Goal: Task Accomplishment & Management: Manage account settings

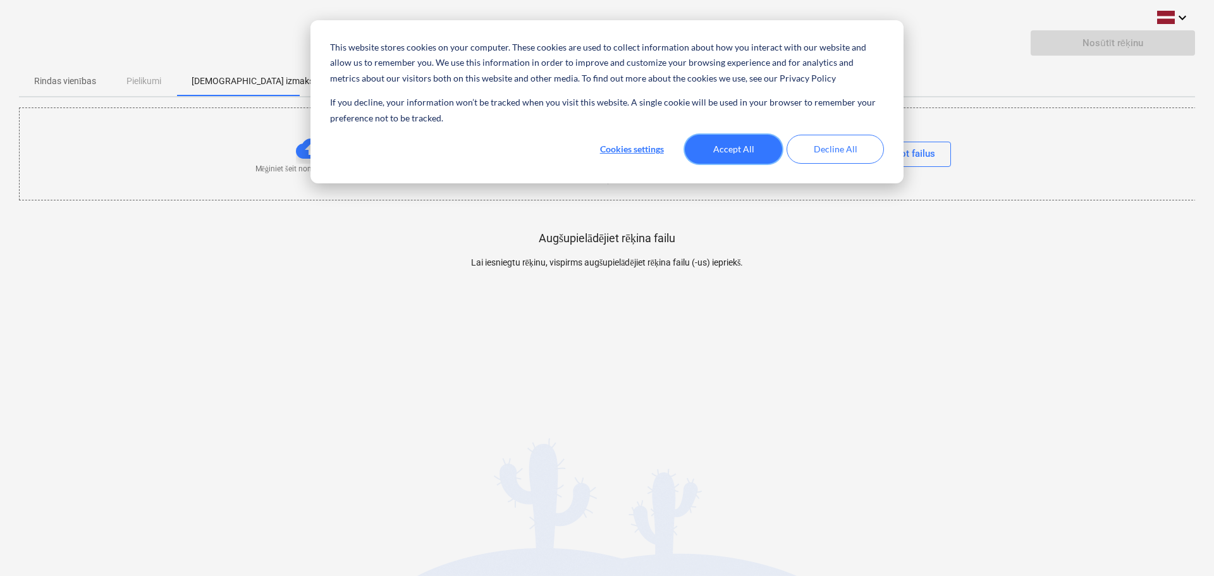
click at [715, 145] on button "Accept All" at bounding box center [733, 149] width 97 height 29
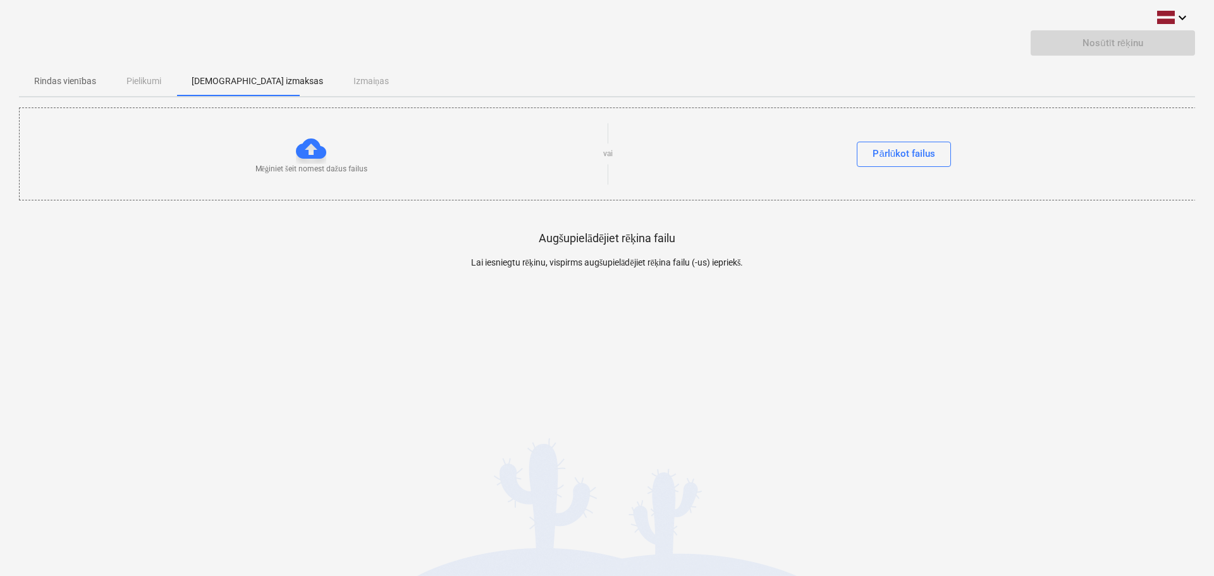
click at [312, 154] on div at bounding box center [311, 148] width 30 height 30
click at [247, 83] on p "[DEMOGRAPHIC_DATA] izmaksas" at bounding box center [258, 81] width 132 height 13
click at [247, 82] on p "[DEMOGRAPHIC_DATA] izmaksas" at bounding box center [258, 81] width 132 height 13
click at [935, 157] on button "Pārlūkot failus" at bounding box center [904, 154] width 94 height 25
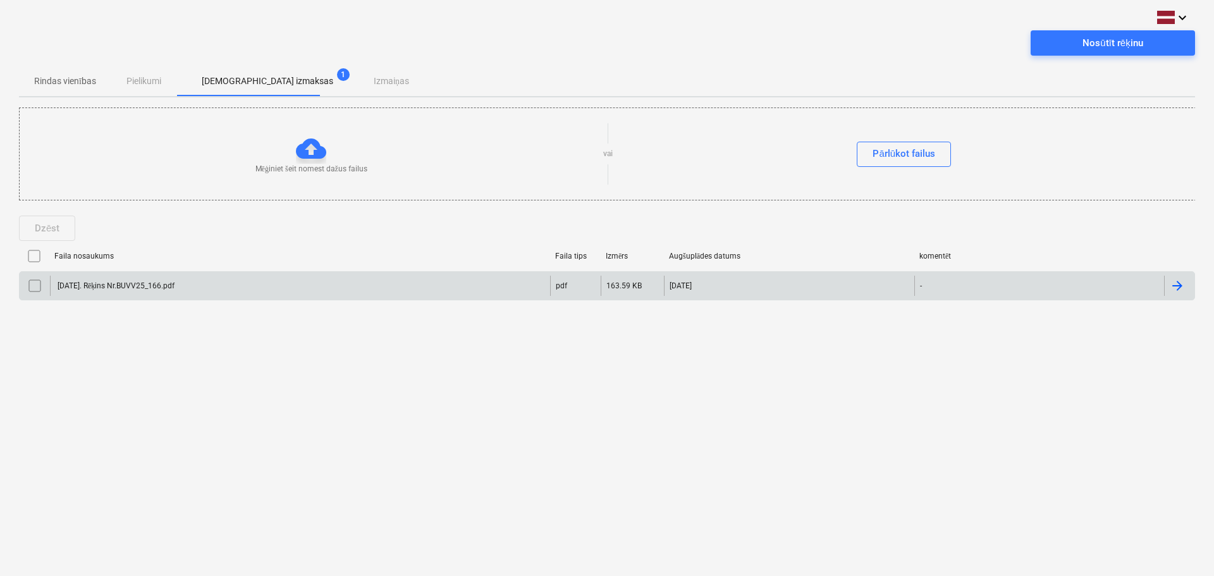
click at [36, 286] on input "checkbox" at bounding box center [35, 286] width 20 height 20
click at [36, 287] on input "checkbox" at bounding box center [35, 286] width 20 height 20
click at [1178, 282] on div at bounding box center [1177, 285] width 15 height 15
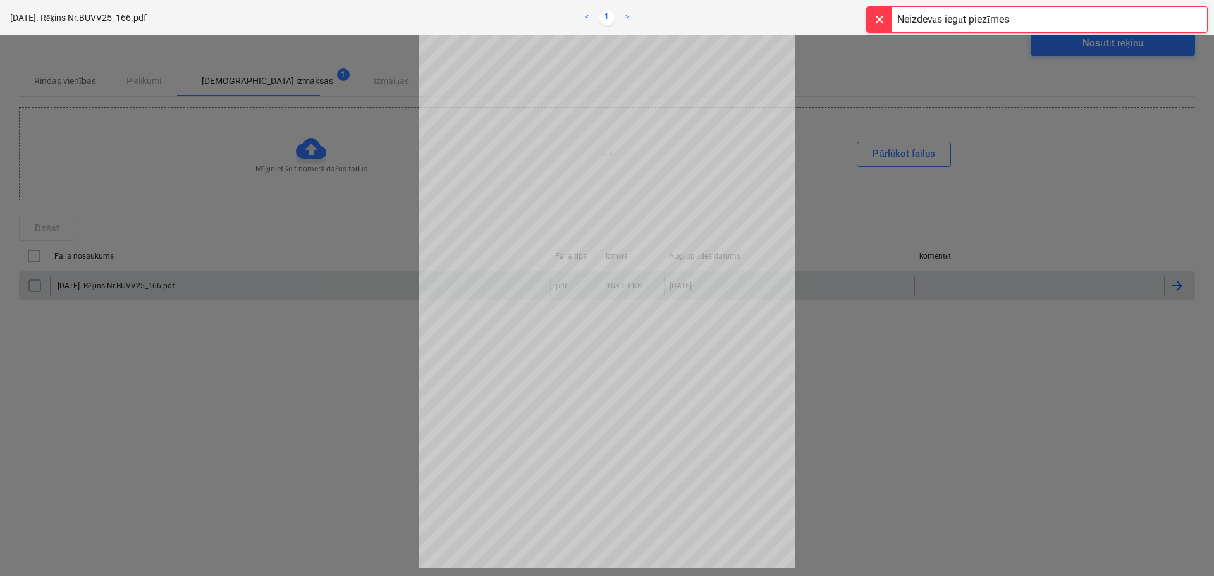
click at [1105, 367] on div at bounding box center [607, 305] width 1214 height 541
click at [878, 25] on div at bounding box center [879, 19] width 25 height 25
click at [950, 365] on div at bounding box center [607, 305] width 1214 height 541
click at [207, 369] on div at bounding box center [607, 305] width 1214 height 541
click at [847, 367] on div at bounding box center [607, 305] width 1214 height 541
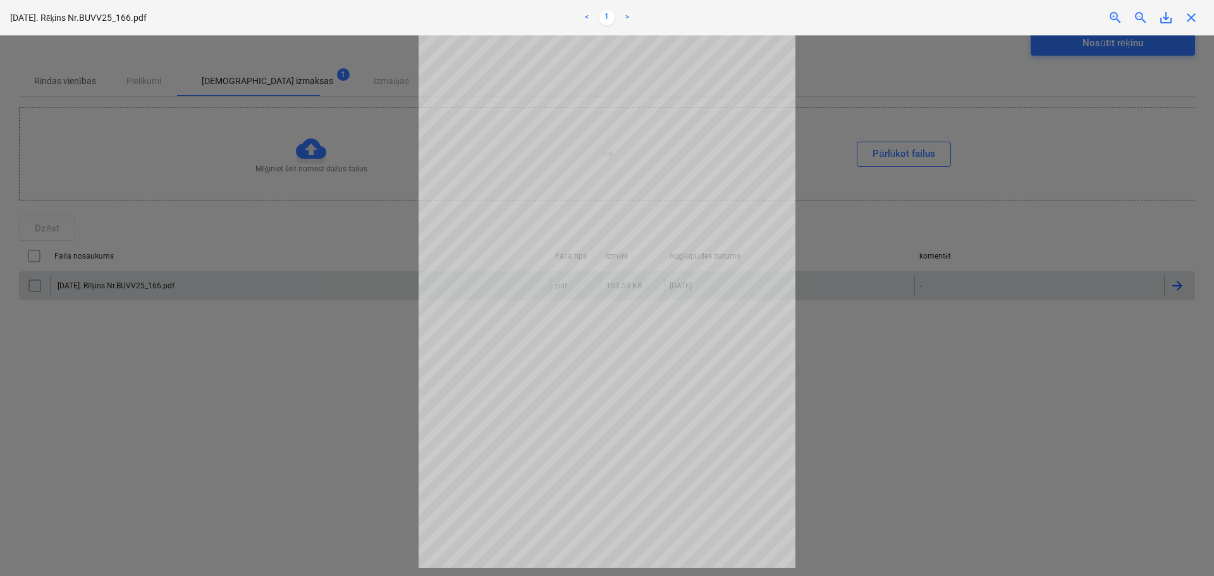
drag, startPoint x: 58, startPoint y: 375, endPoint x: 0, endPoint y: 113, distance: 268.2
click at [58, 373] on div at bounding box center [607, 305] width 1214 height 541
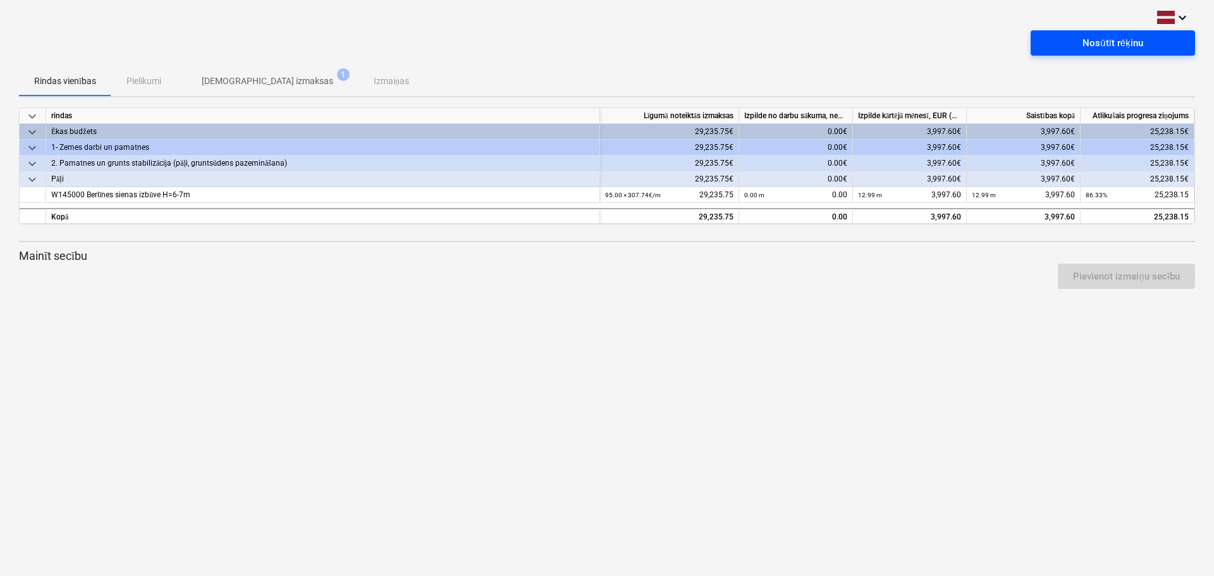
click at [1110, 40] on div "Nosūtīt rēķinu" at bounding box center [1113, 43] width 60 height 16
click at [498, 443] on div "keyboard_arrow_down Rēķins nosūtīts Rindas vienības Pielikumi Apstiprinātas izm…" at bounding box center [607, 288] width 1214 height 576
click at [276, 79] on p "[DEMOGRAPHIC_DATA] izmaksas" at bounding box center [268, 81] width 132 height 13
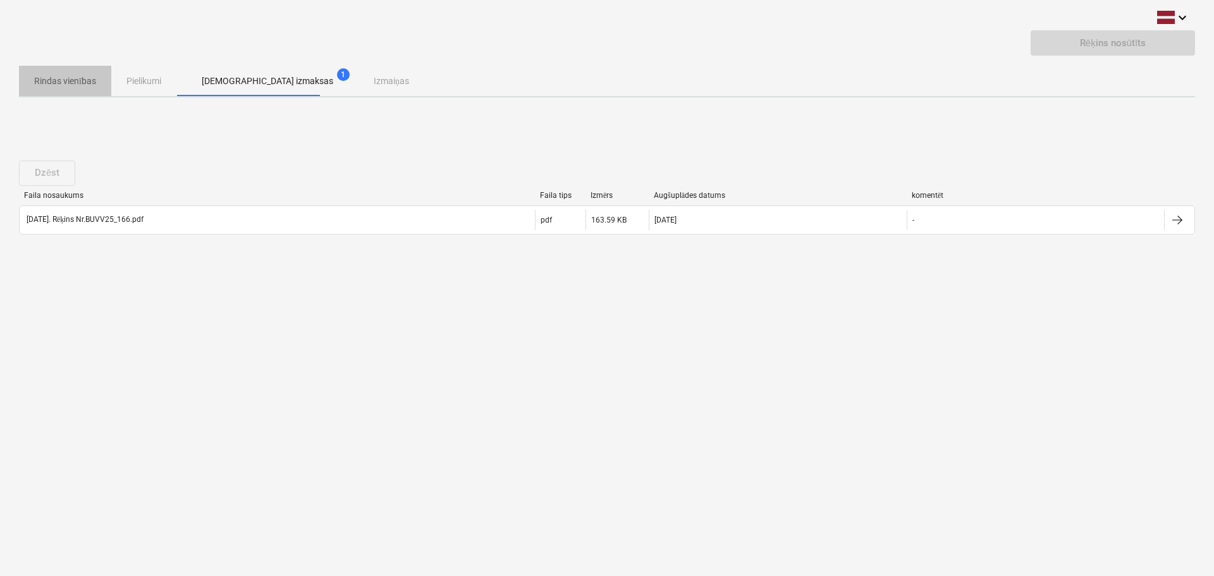
click at [53, 75] on p "Rindas vienības" at bounding box center [65, 81] width 62 height 13
